Goal: Complete application form

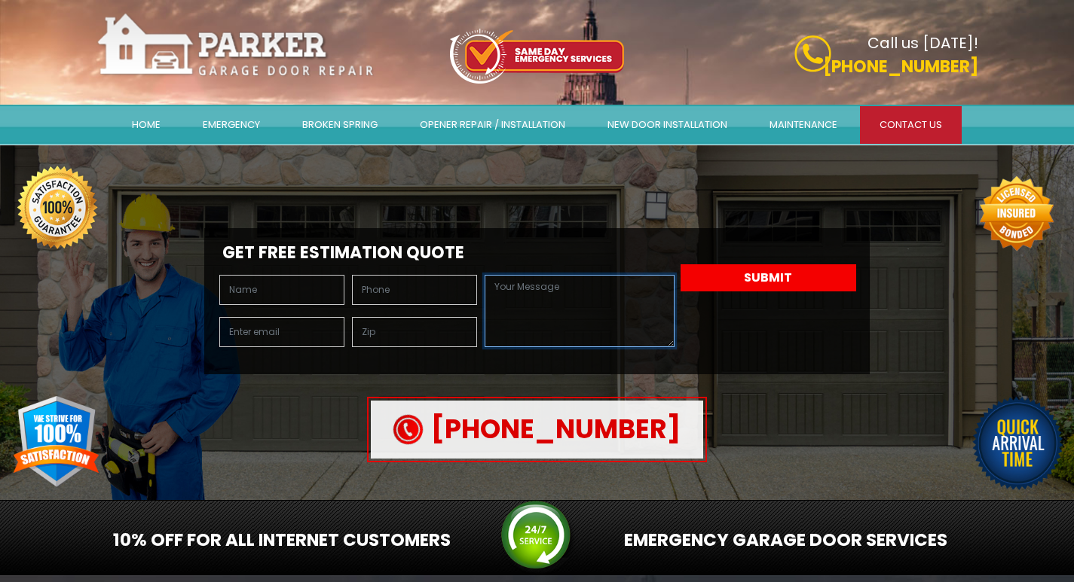
click at [529, 310] on textarea at bounding box center [579, 311] width 189 height 72
paste textarea "Hi, Your business now has the opportunity to eliminate thousands in credit card…"
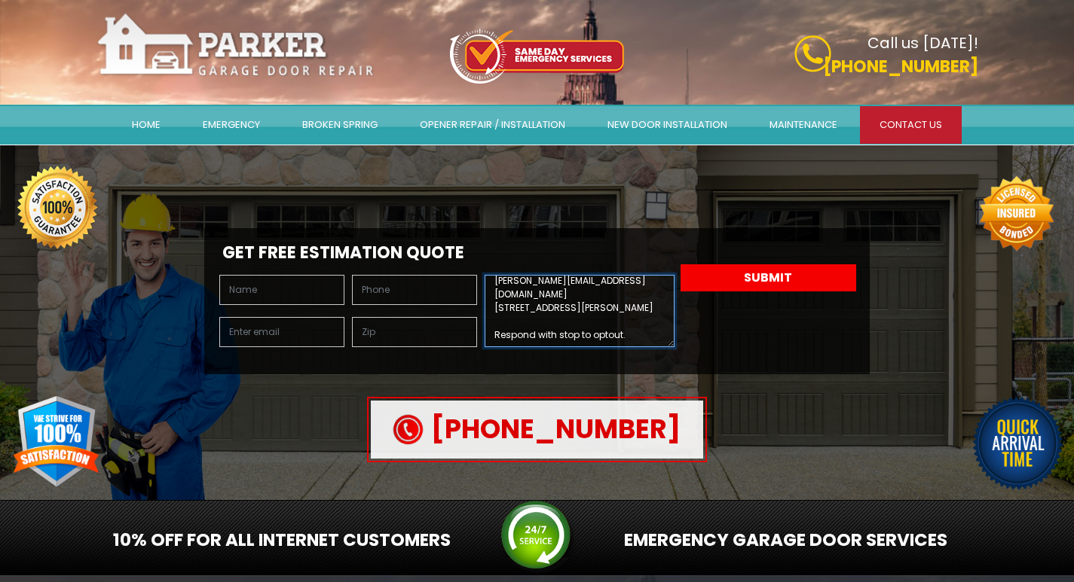
type textarea "Hi, Your business now has the opportunity to eliminate thousands in credit card…"
click at [417, 300] on input "text" at bounding box center [414, 290] width 125 height 30
type input "6303492809"
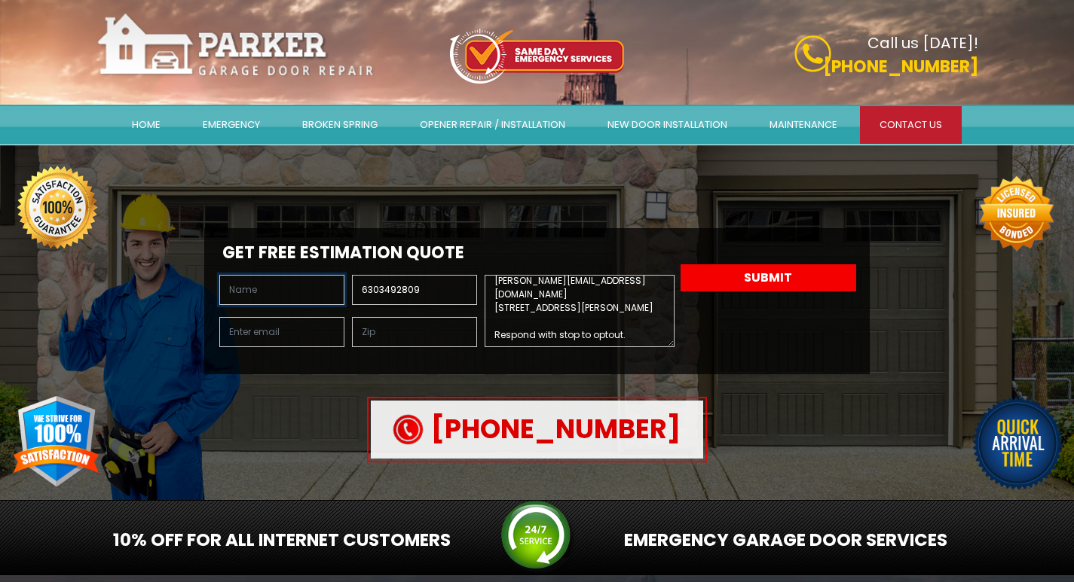
type input "[PERSON_NAME]"
type input "[PERSON_NAME][EMAIL_ADDRESS][DOMAIN_NAME]"
type input "60174"
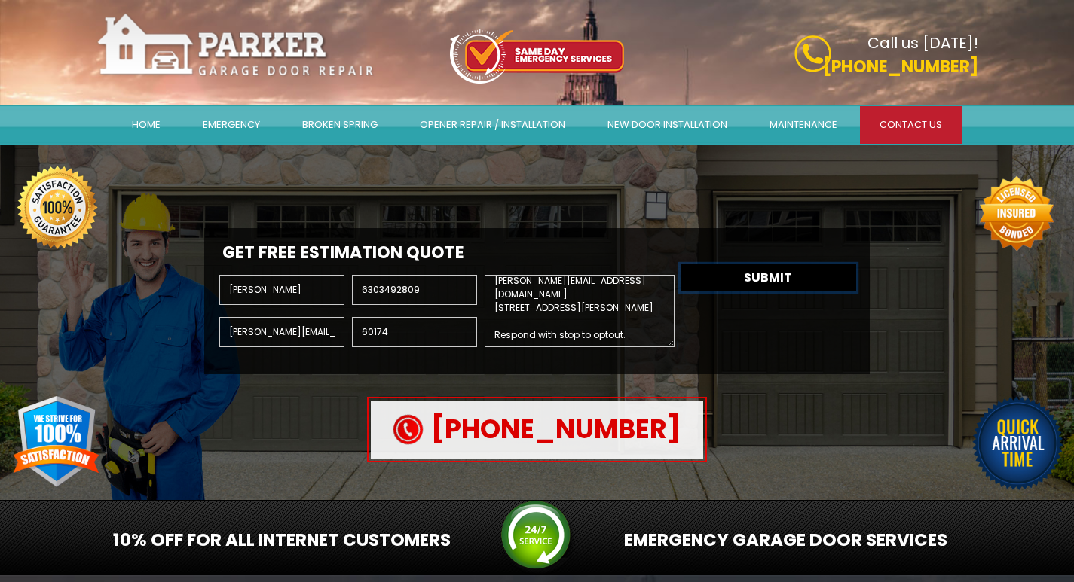
click at [766, 282] on button "Submit" at bounding box center [768, 277] width 176 height 27
click at [764, 280] on button "Submit" at bounding box center [768, 277] width 176 height 27
